Goal: Task Accomplishment & Management: Manage account settings

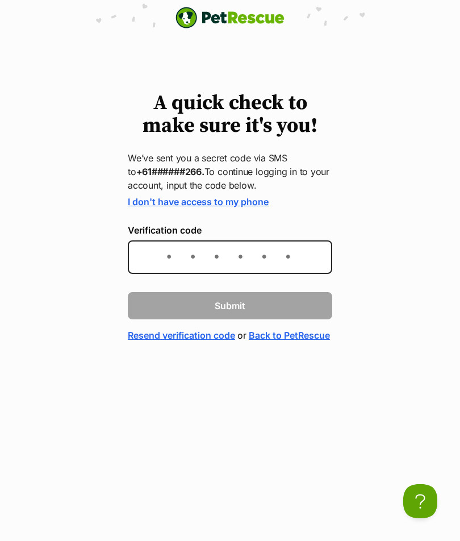
type input "5"
type input "512033"
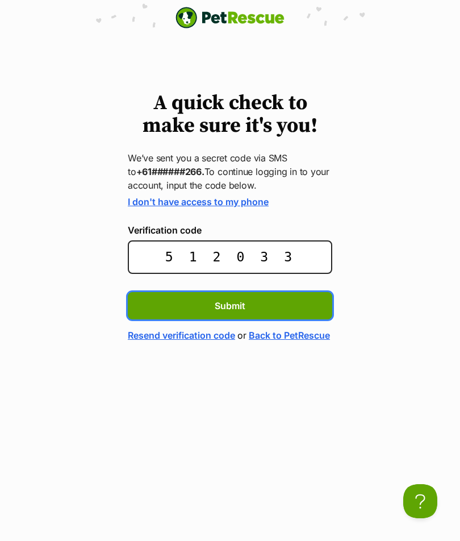
click at [230, 304] on button "Submit" at bounding box center [230, 305] width 204 height 27
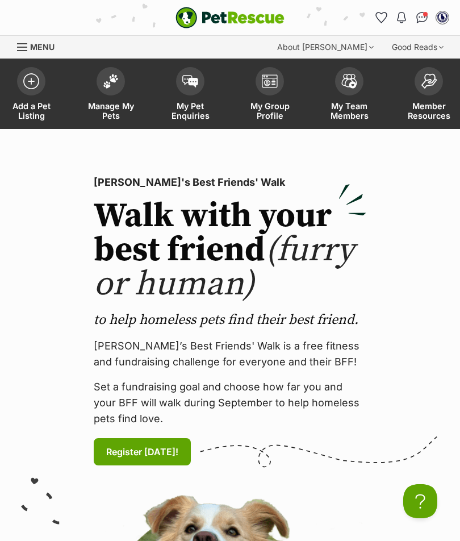
click at [106, 84] on img at bounding box center [111, 81] width 16 height 15
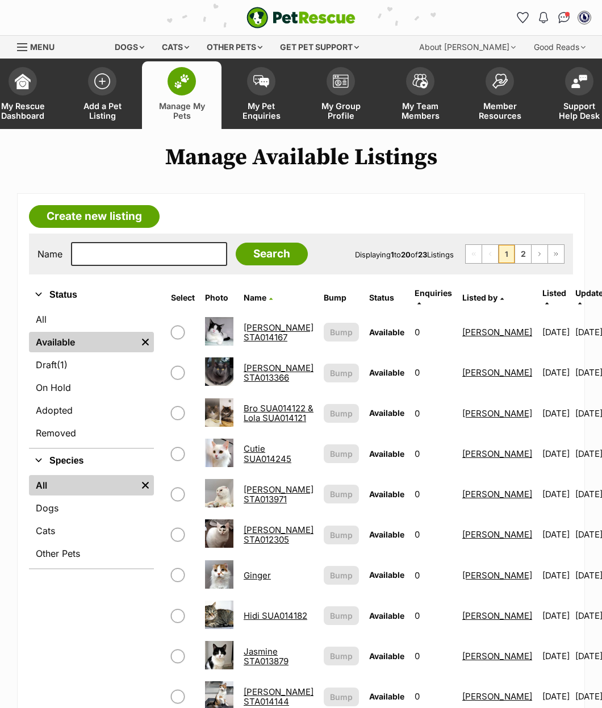
click at [169, 462] on td at bounding box center [182, 453] width 33 height 39
click at [173, 467] on td at bounding box center [182, 453] width 33 height 39
click at [175, 460] on input "checkbox" at bounding box center [178, 454] width 14 height 14
checkbox input "true"
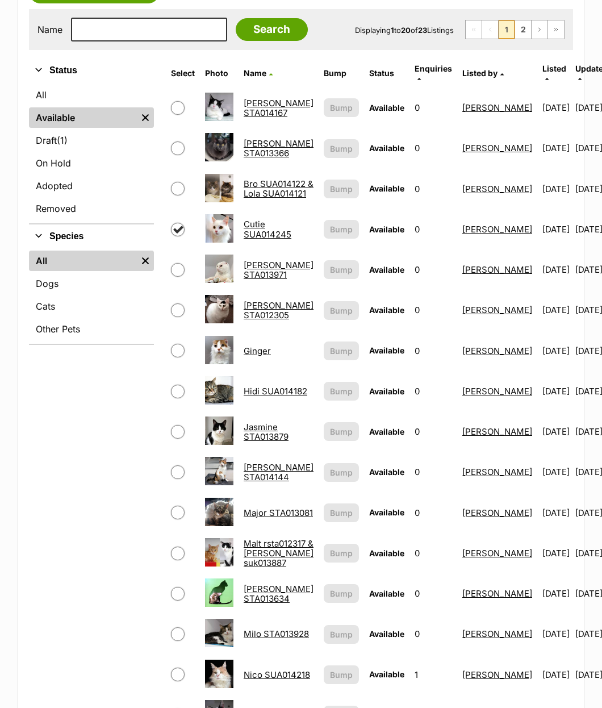
scroll to position [228, 0]
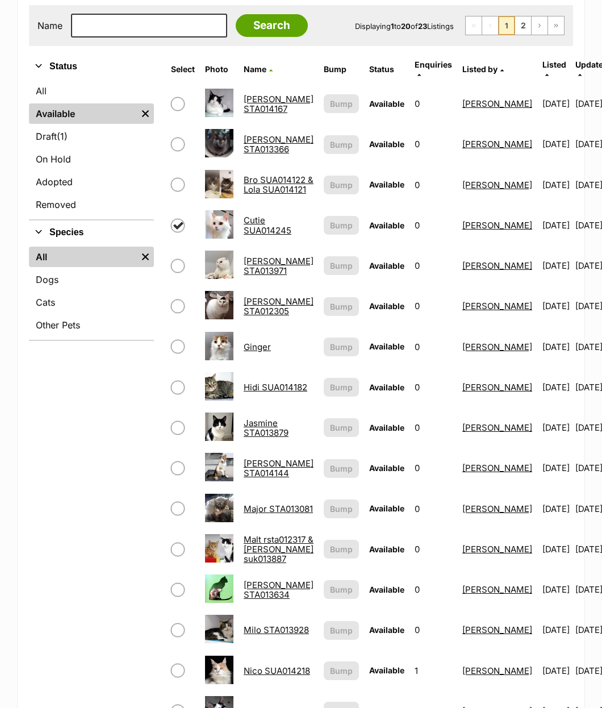
click at [171, 472] on input "checkbox" at bounding box center [178, 468] width 14 height 14
checkbox input "true"
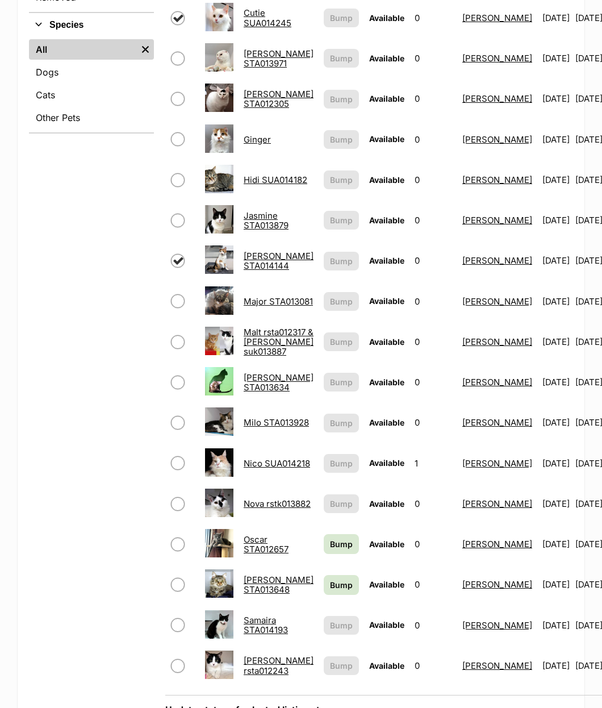
scroll to position [436, 0]
click at [175, 469] on input "checkbox" at bounding box center [178, 462] width 14 height 14
checkbox input "true"
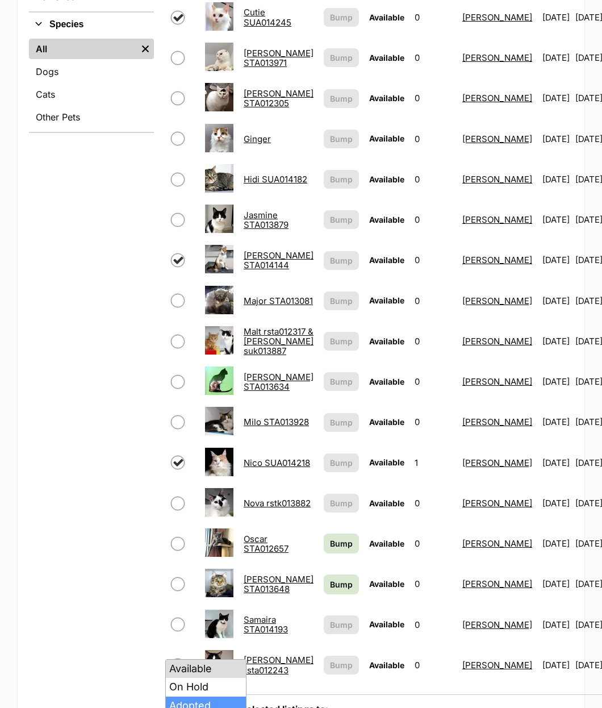
select select "rehomed"
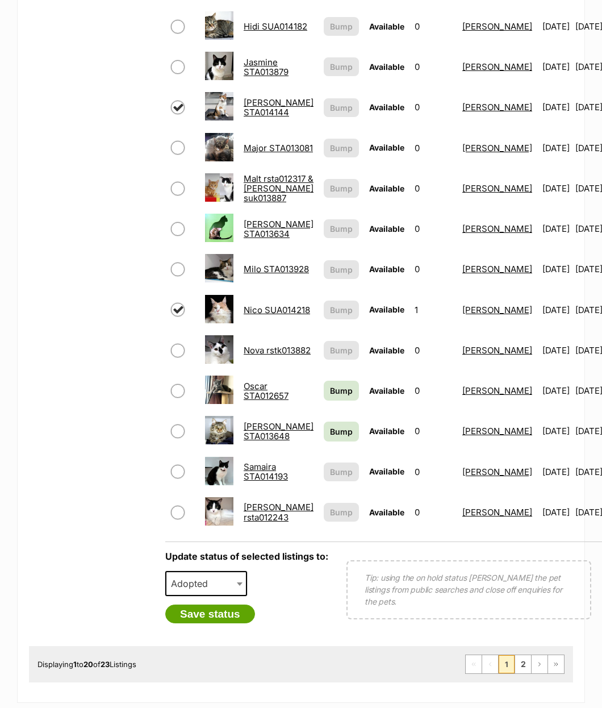
scroll to position [587, 0]
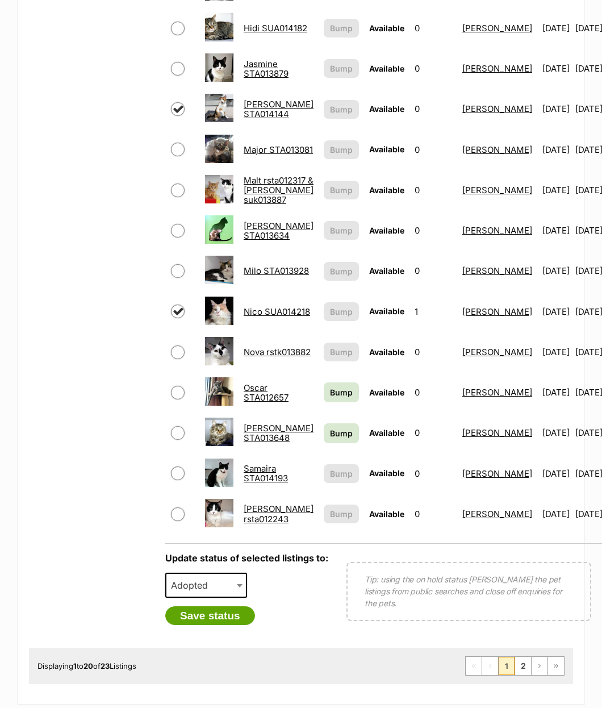
click at [192, 624] on button "Save status" at bounding box center [210, 615] width 90 height 19
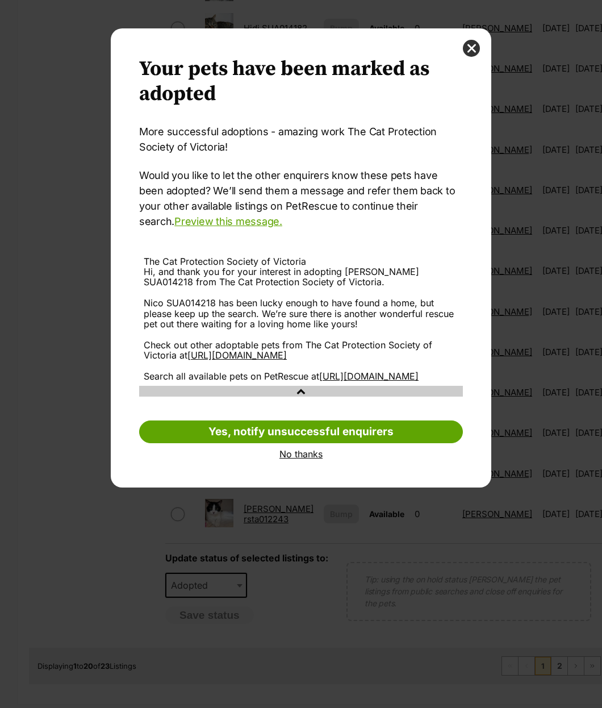
scroll to position [0, 0]
click at [283, 459] on link "No thanks" at bounding box center [301, 454] width 324 height 10
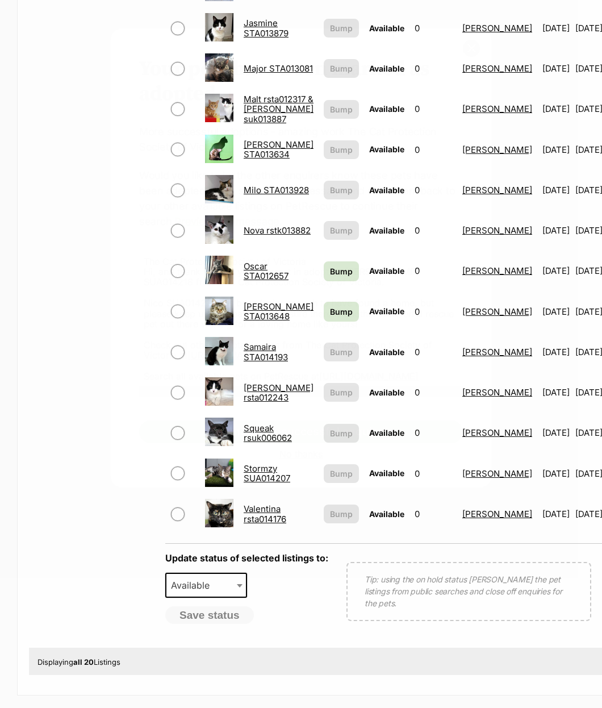
scroll to position [587, 0]
click at [177, 439] on input "checkbox" at bounding box center [178, 433] width 14 height 14
checkbox input "true"
click at [167, 489] on td at bounding box center [182, 473] width 33 height 39
click at [179, 480] on input "checkbox" at bounding box center [178, 473] width 14 height 14
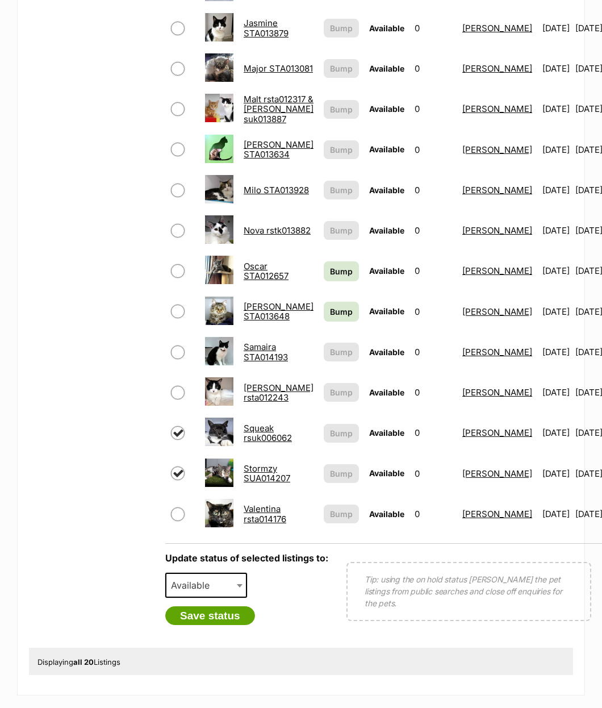
checkbox input "true"
click at [187, 593] on span "Available" at bounding box center [193, 585] width 55 height 16
select select "rehomed"
click at [183, 620] on button "Save status" at bounding box center [210, 615] width 90 height 19
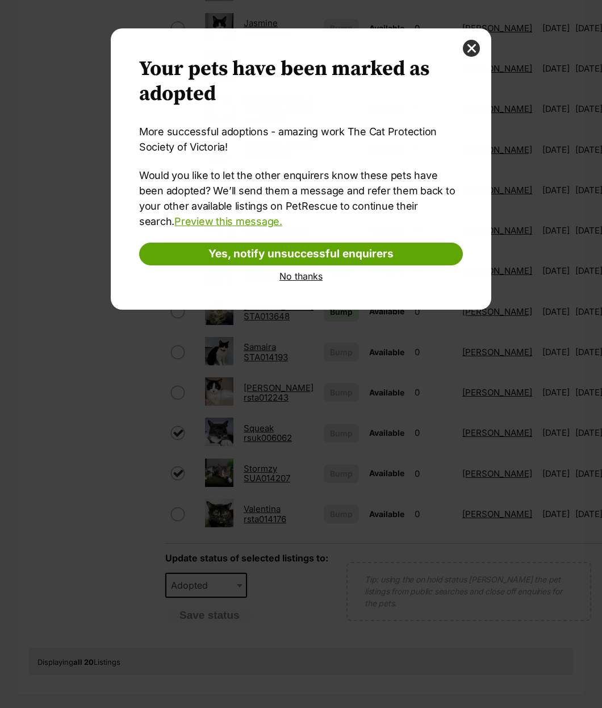
scroll to position [0, 0]
click at [292, 279] on link "No thanks" at bounding box center [301, 276] width 324 height 10
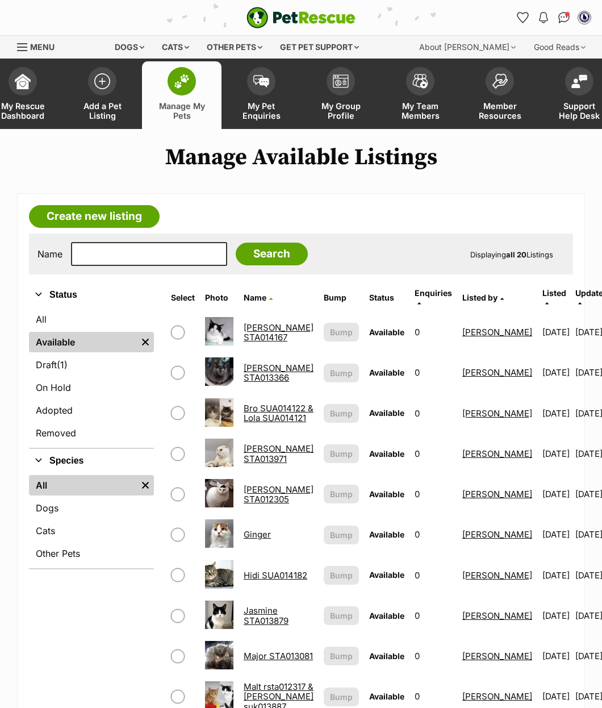
scroll to position [587, 0]
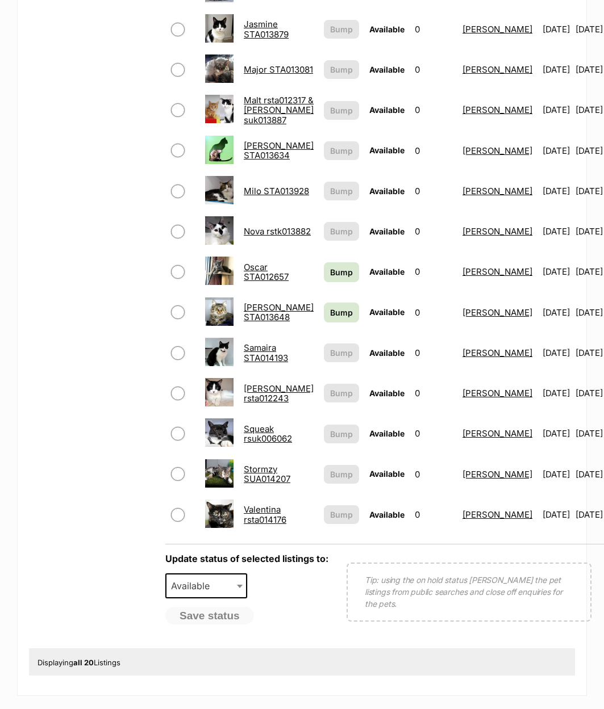
click at [176, 441] on input "checkbox" at bounding box center [178, 434] width 14 height 14
checkbox input "true"
click at [183, 481] on input "checkbox" at bounding box center [178, 474] width 14 height 14
checkbox input "true"
click at [192, 594] on span "Available" at bounding box center [193, 586] width 55 height 16
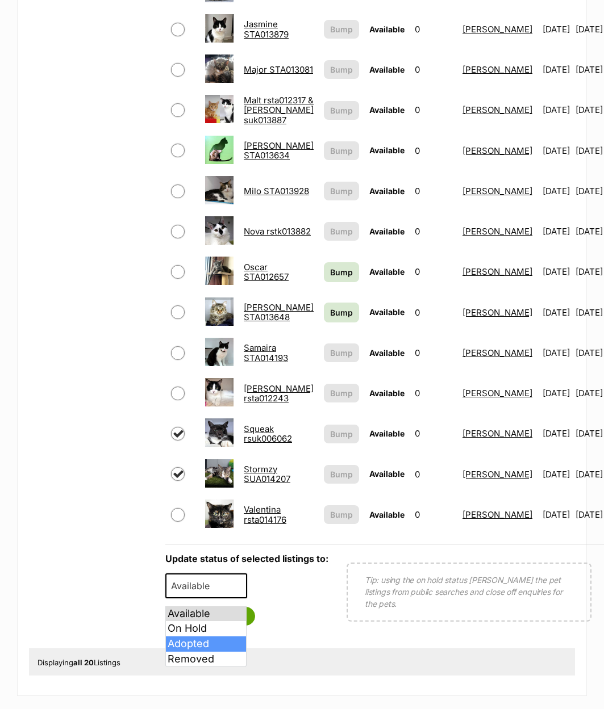
select select "rehomed"
click at [185, 625] on button "Save status" at bounding box center [210, 616] width 90 height 19
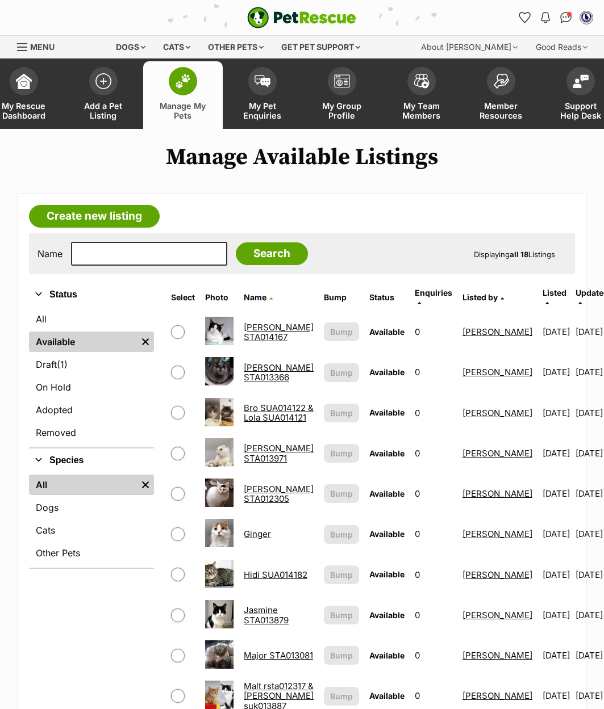
click at [255, 87] on span at bounding box center [262, 81] width 28 height 28
